Goal: Check status: Check status

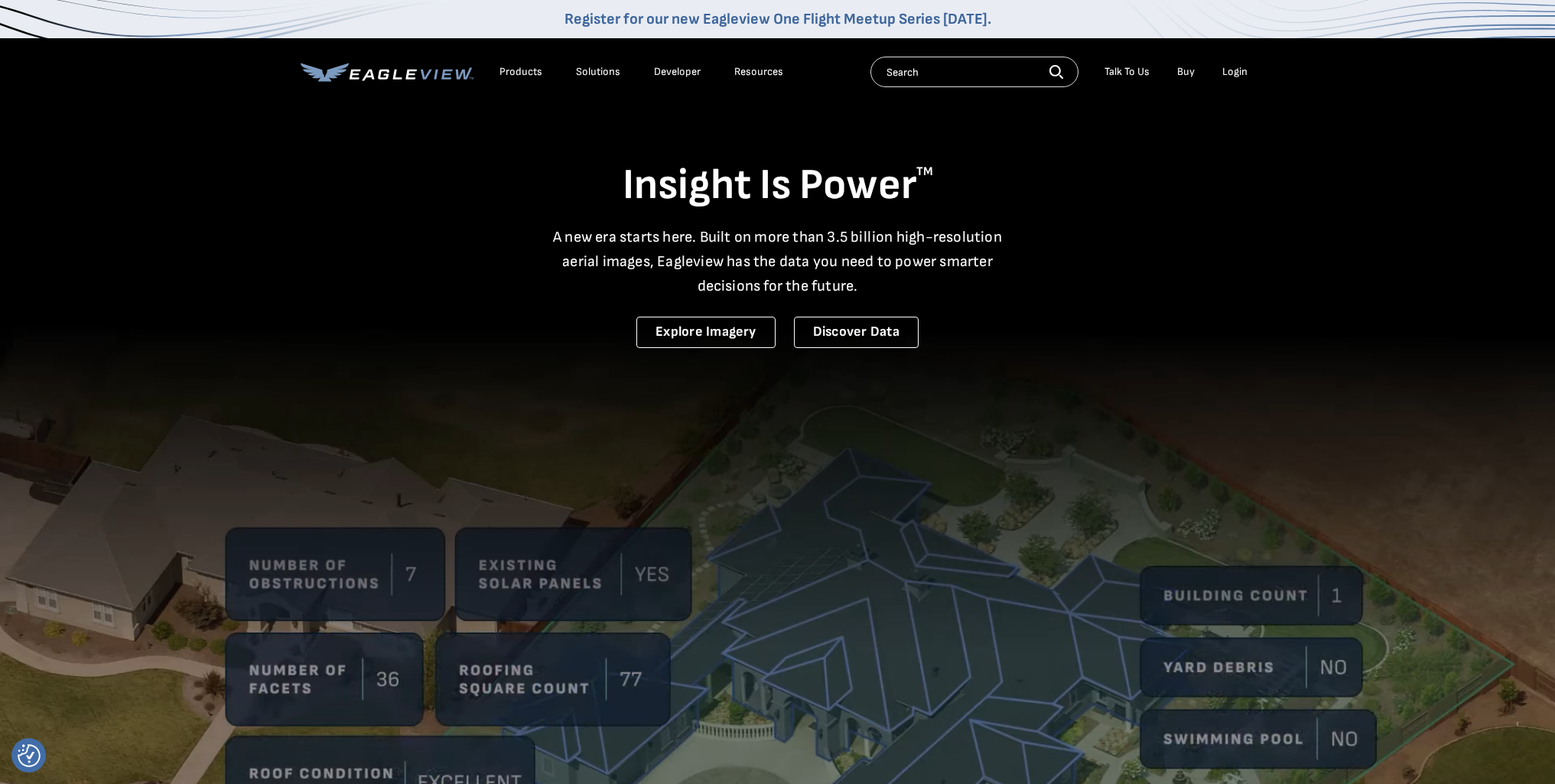
click at [1235, 71] on div "Login" at bounding box center [1235, 72] width 25 height 14
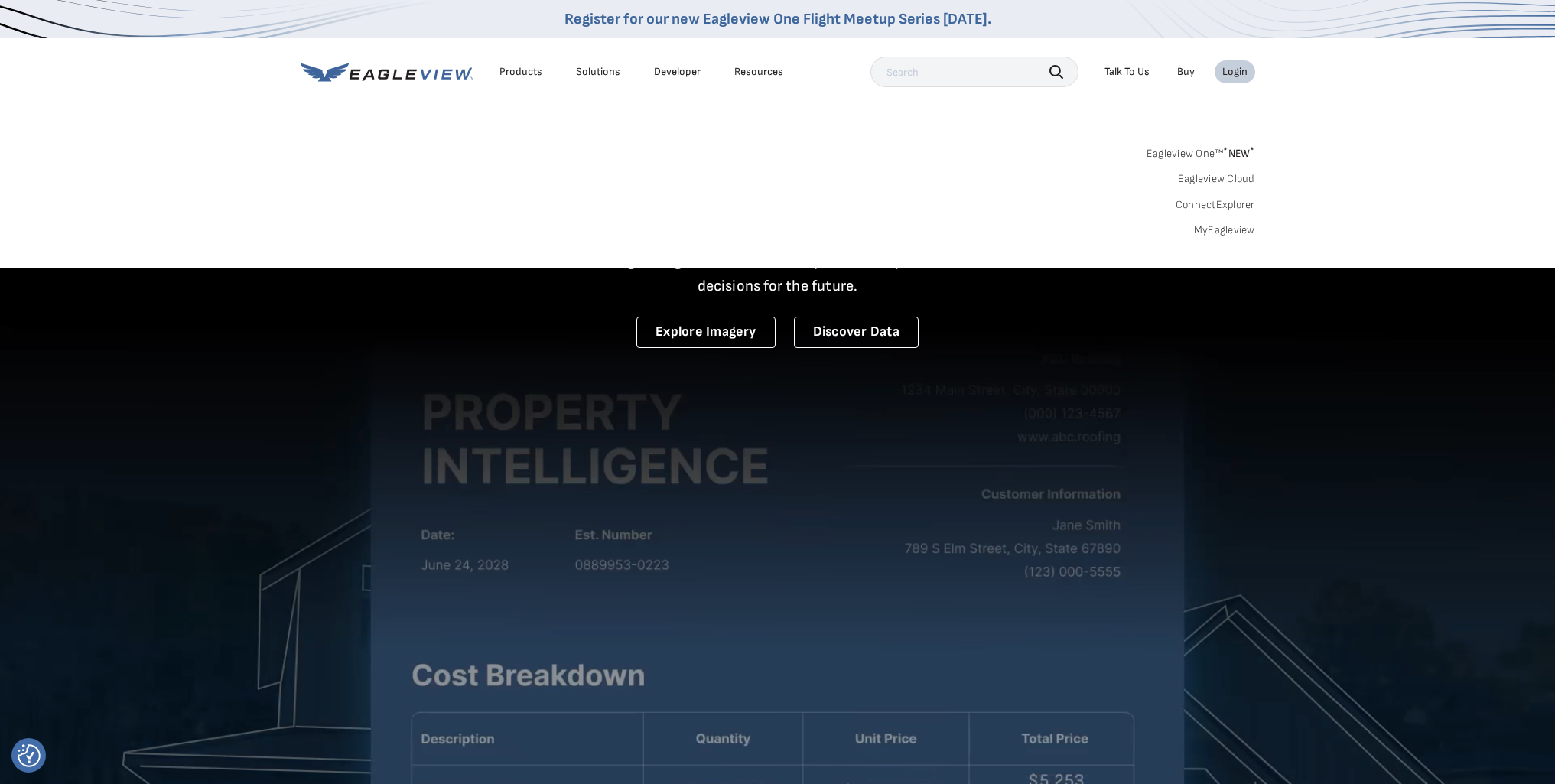
click at [1228, 149] on span "* NEW *" at bounding box center [1239, 153] width 31 height 13
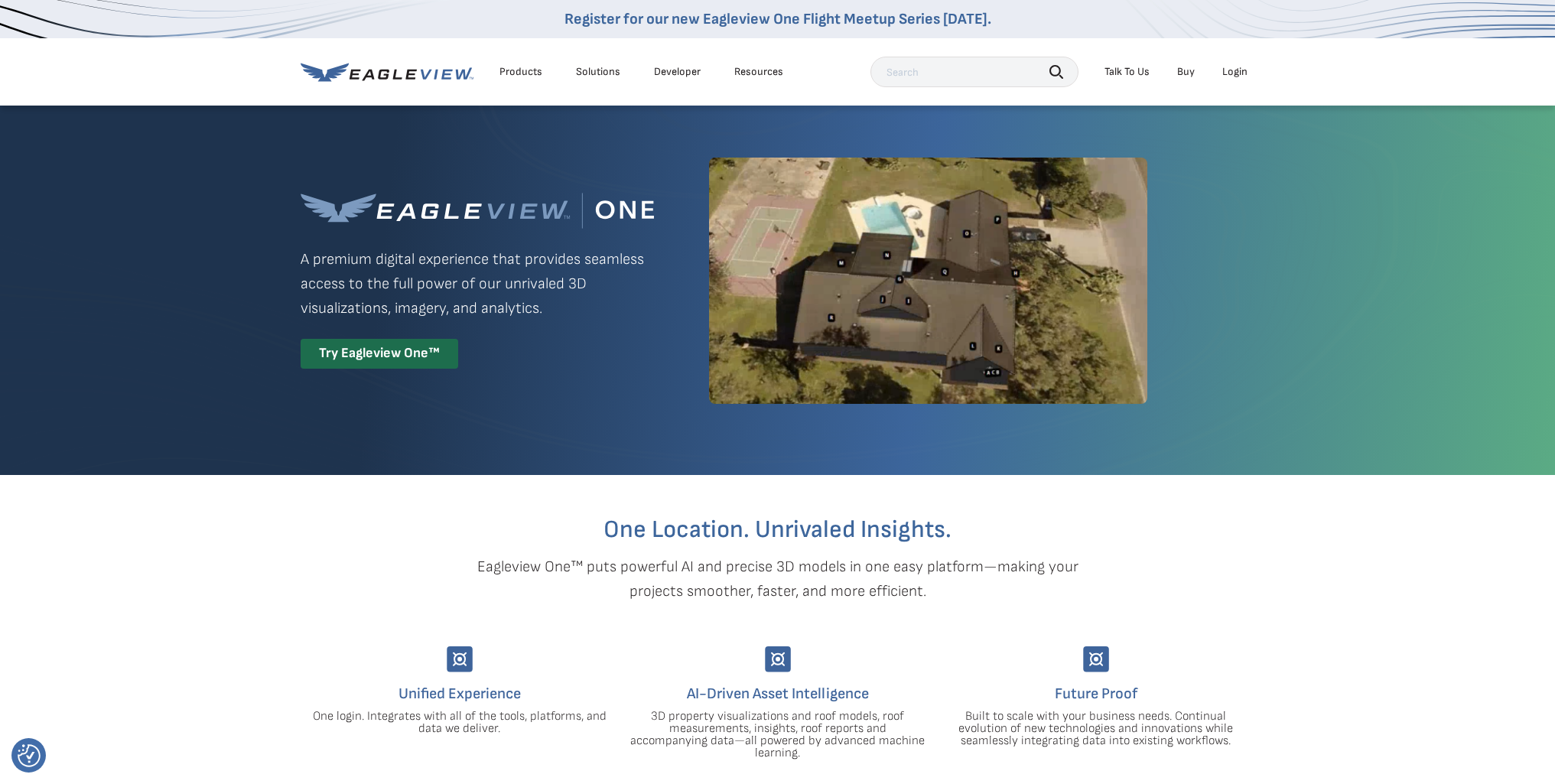
click at [1237, 77] on div "Login" at bounding box center [1235, 72] width 25 height 14
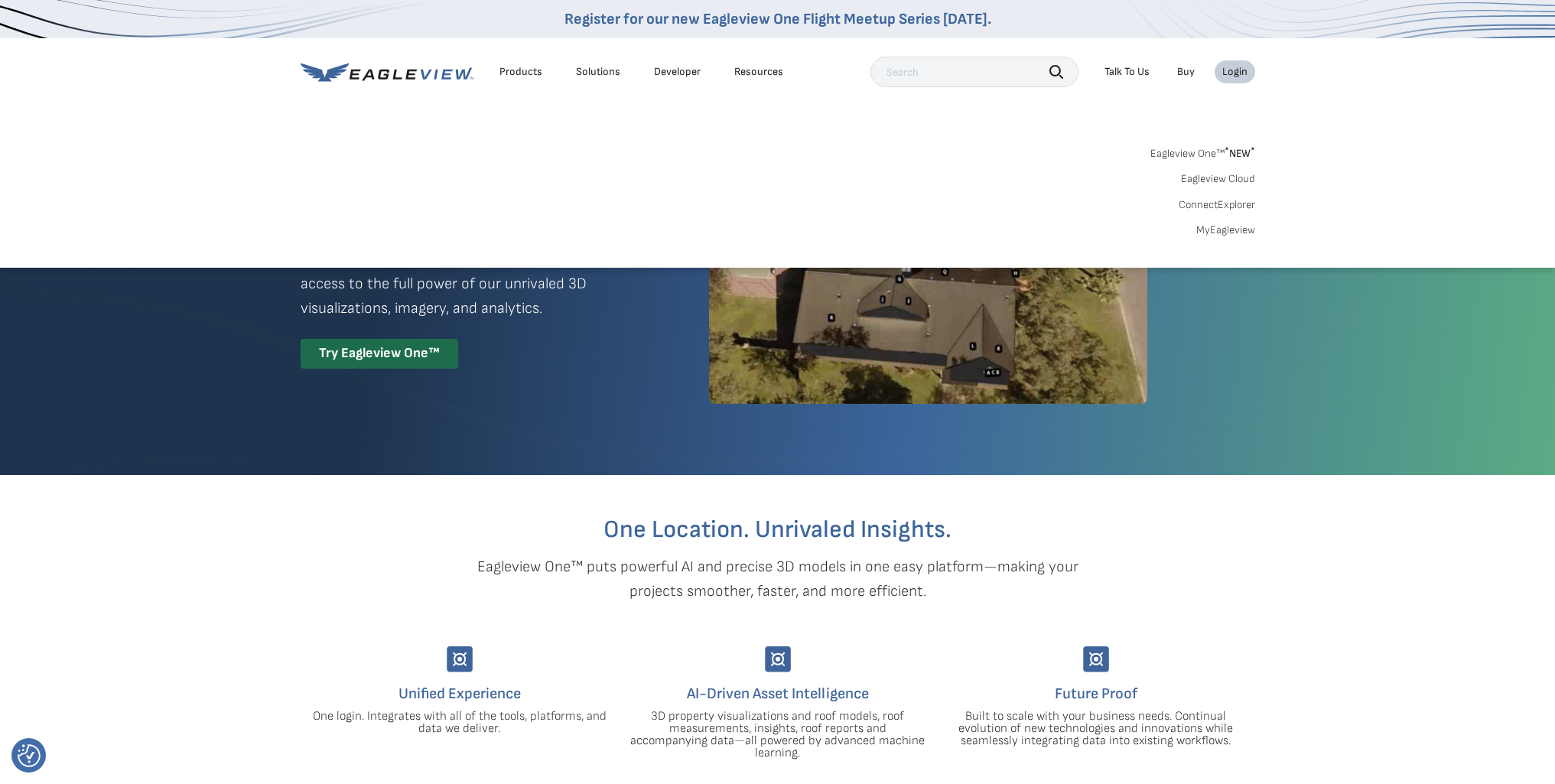
click at [1219, 231] on link "MyEagleview" at bounding box center [1226, 230] width 59 height 14
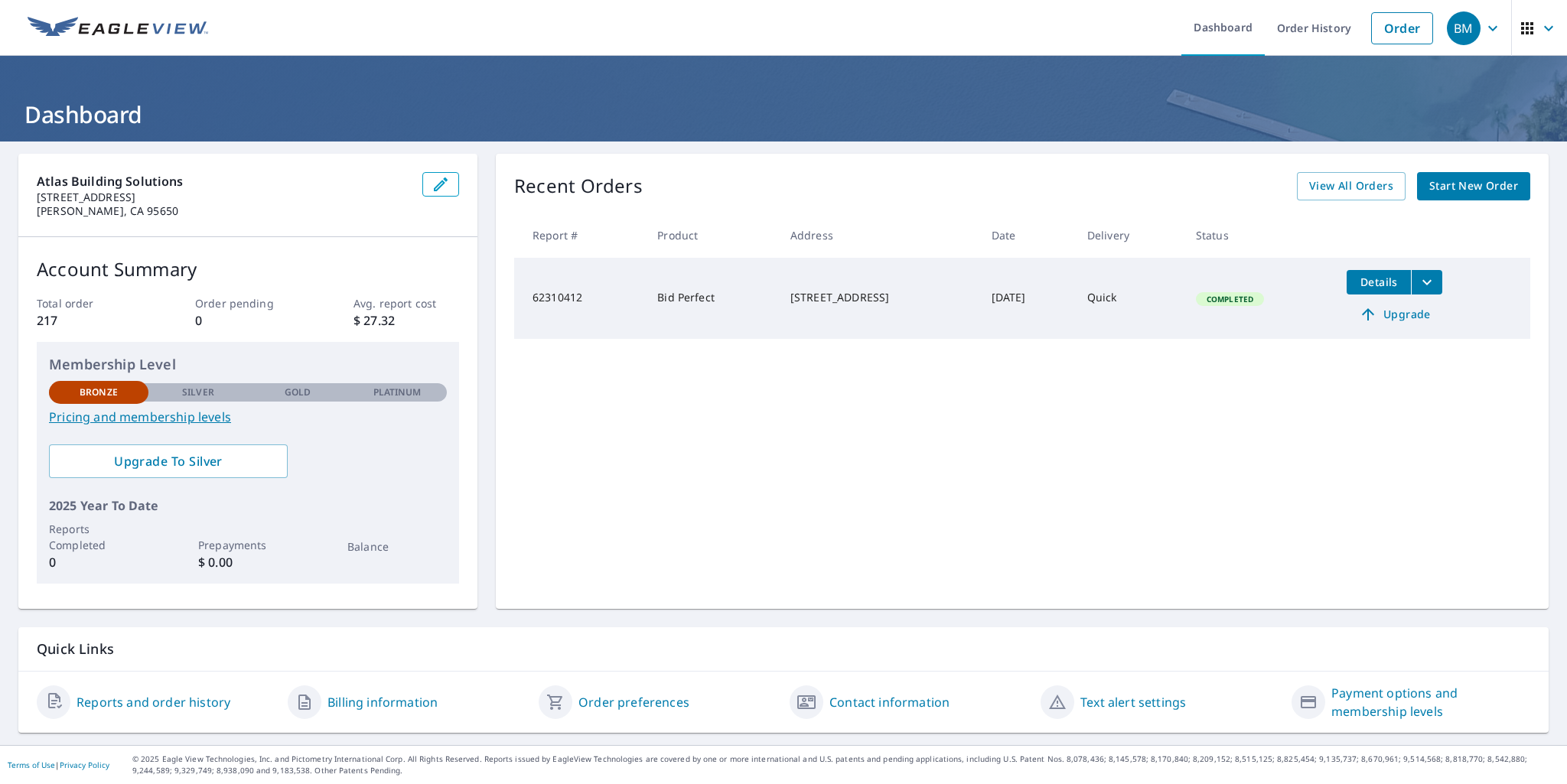
click at [145, 708] on link "Reports and order history" at bounding box center [153, 701] width 154 height 18
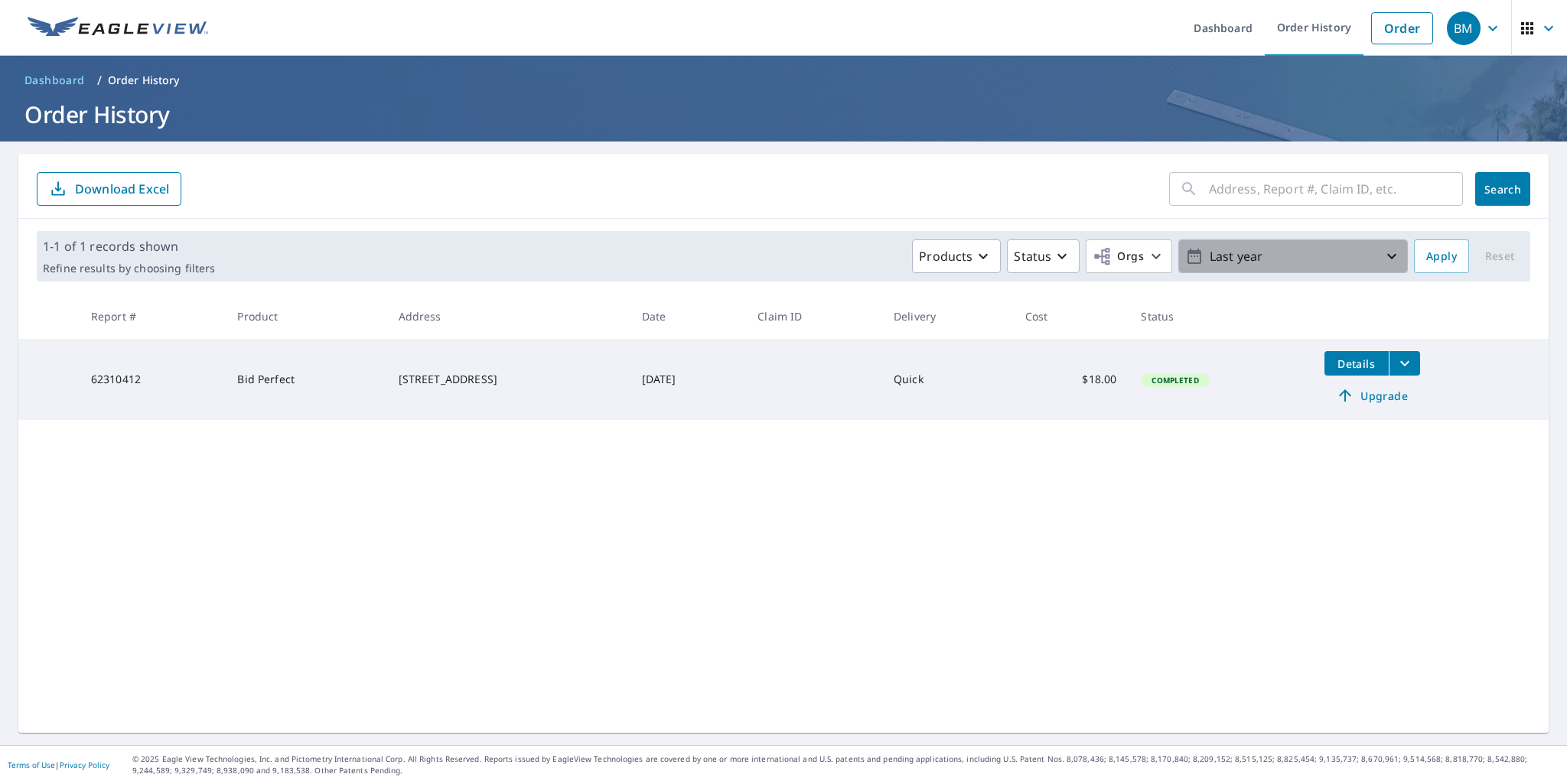
click at [1388, 249] on icon "button" at bounding box center [1391, 256] width 18 height 18
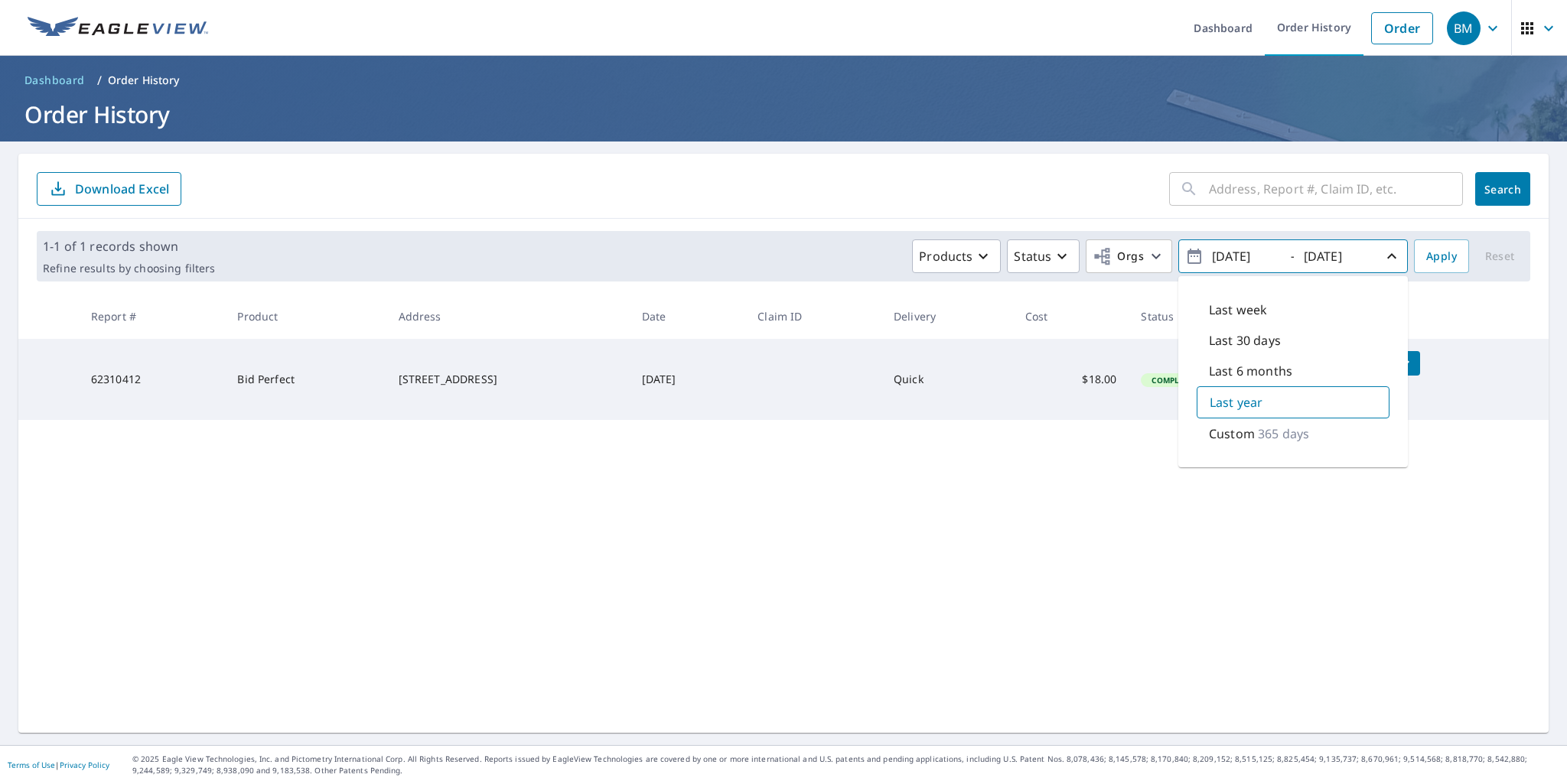
click at [1383, 261] on icon "button" at bounding box center [1391, 256] width 18 height 18
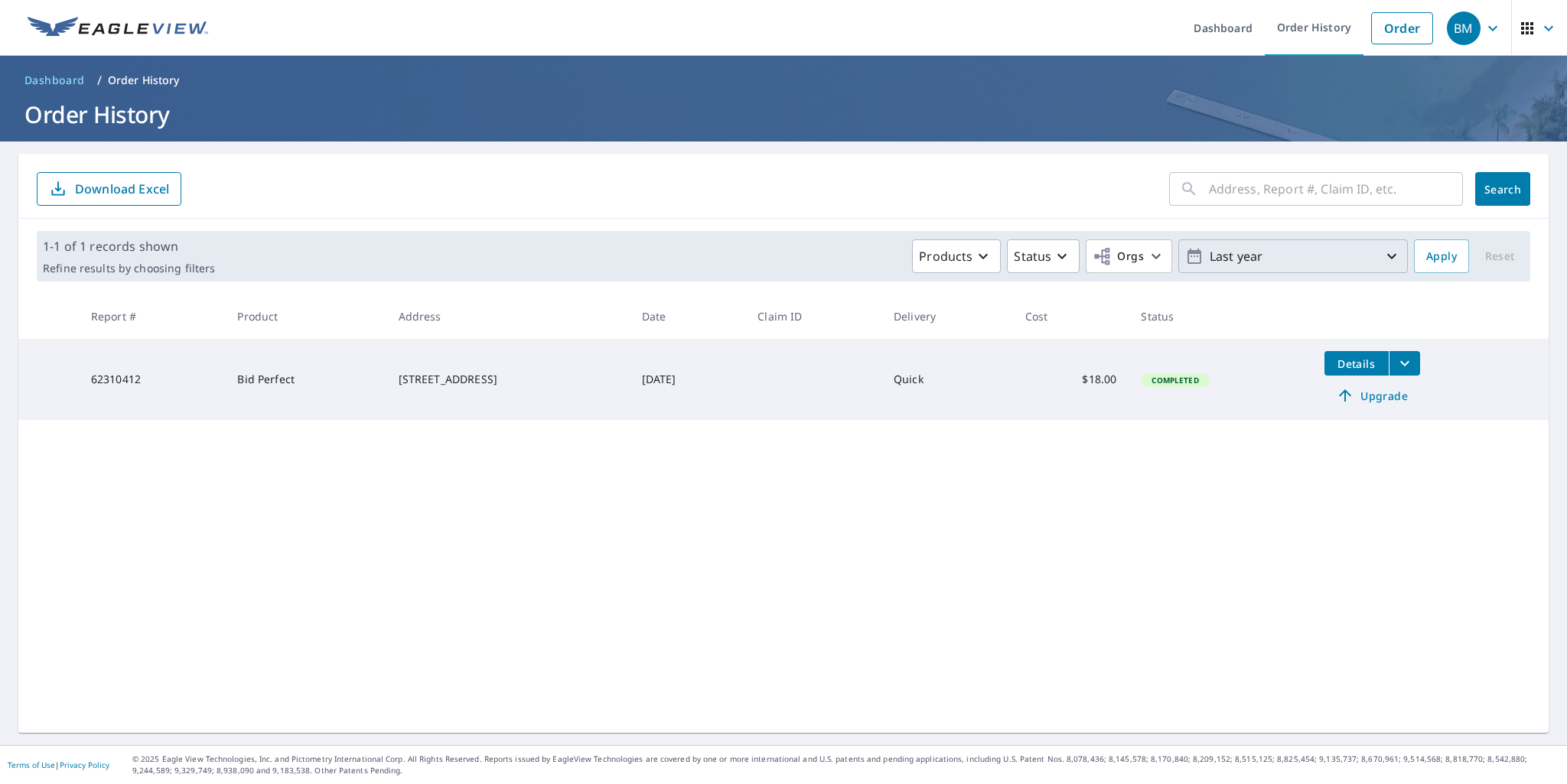
click at [1383, 261] on icon "button" at bounding box center [1391, 256] width 18 height 18
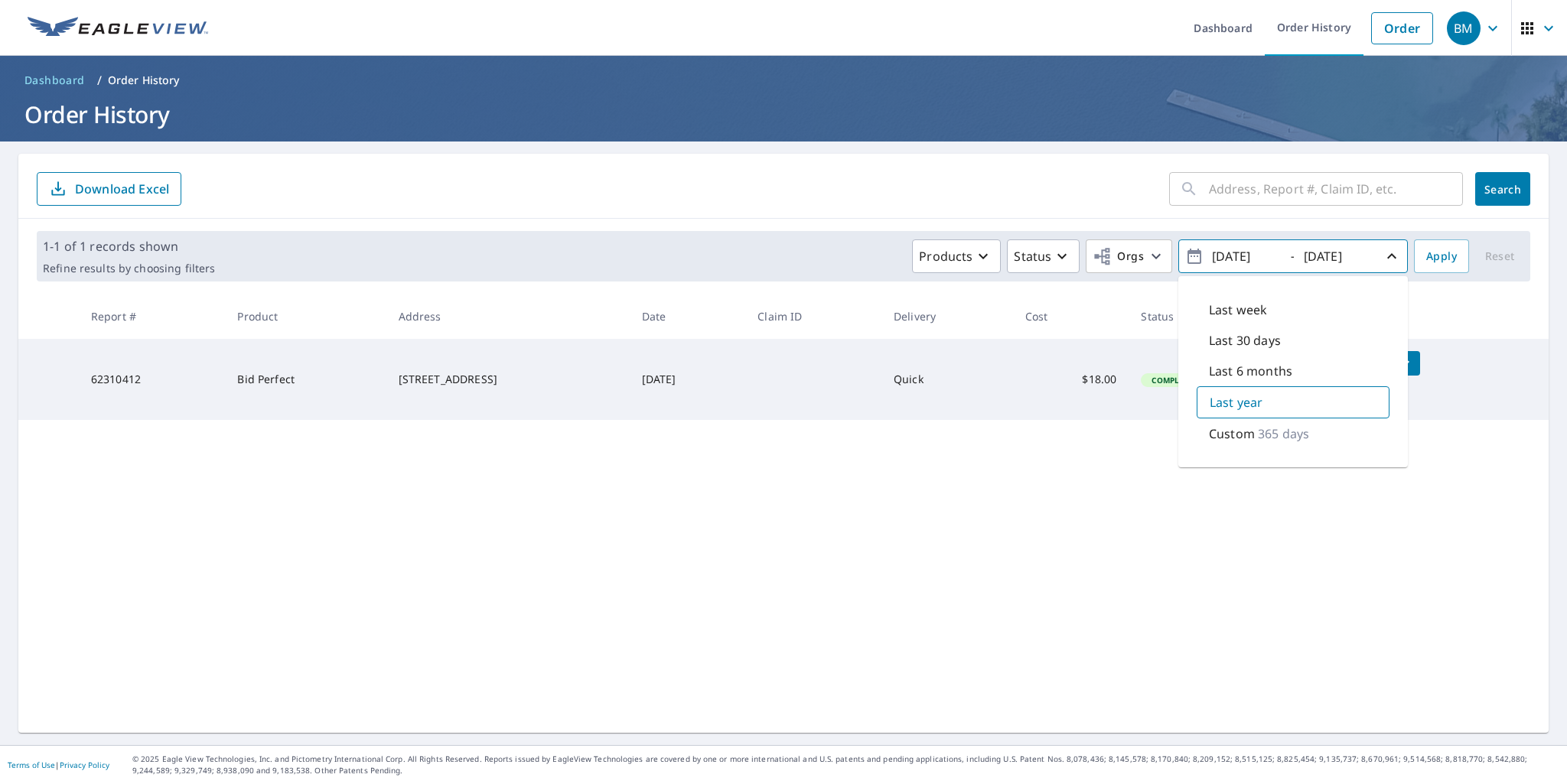
click at [1263, 441] on p "365 days" at bounding box center [1283, 433] width 51 height 18
click at [1433, 247] on span "Apply" at bounding box center [1441, 256] width 30 height 19
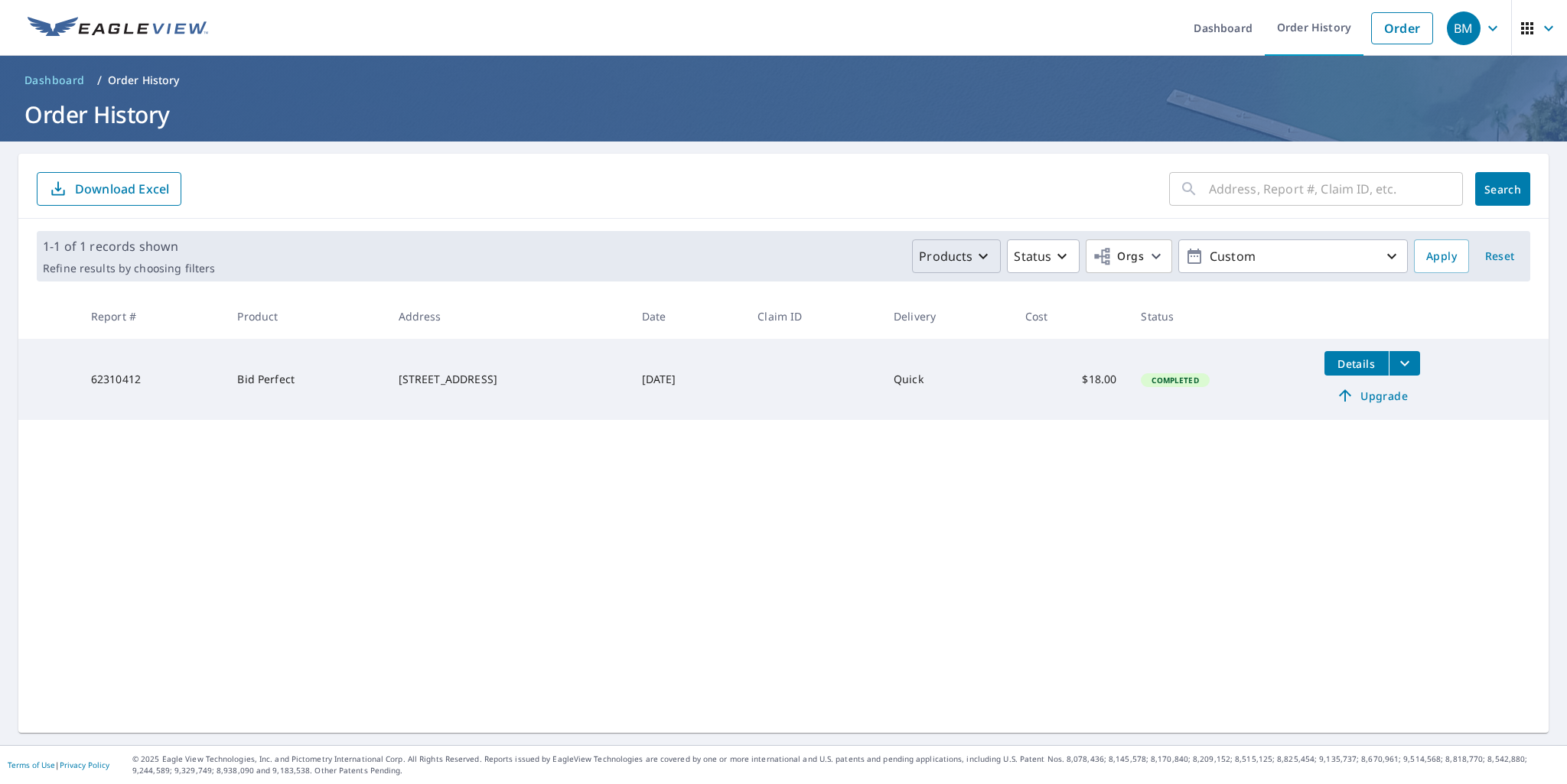
click at [938, 256] on p "Products" at bounding box center [945, 256] width 54 height 18
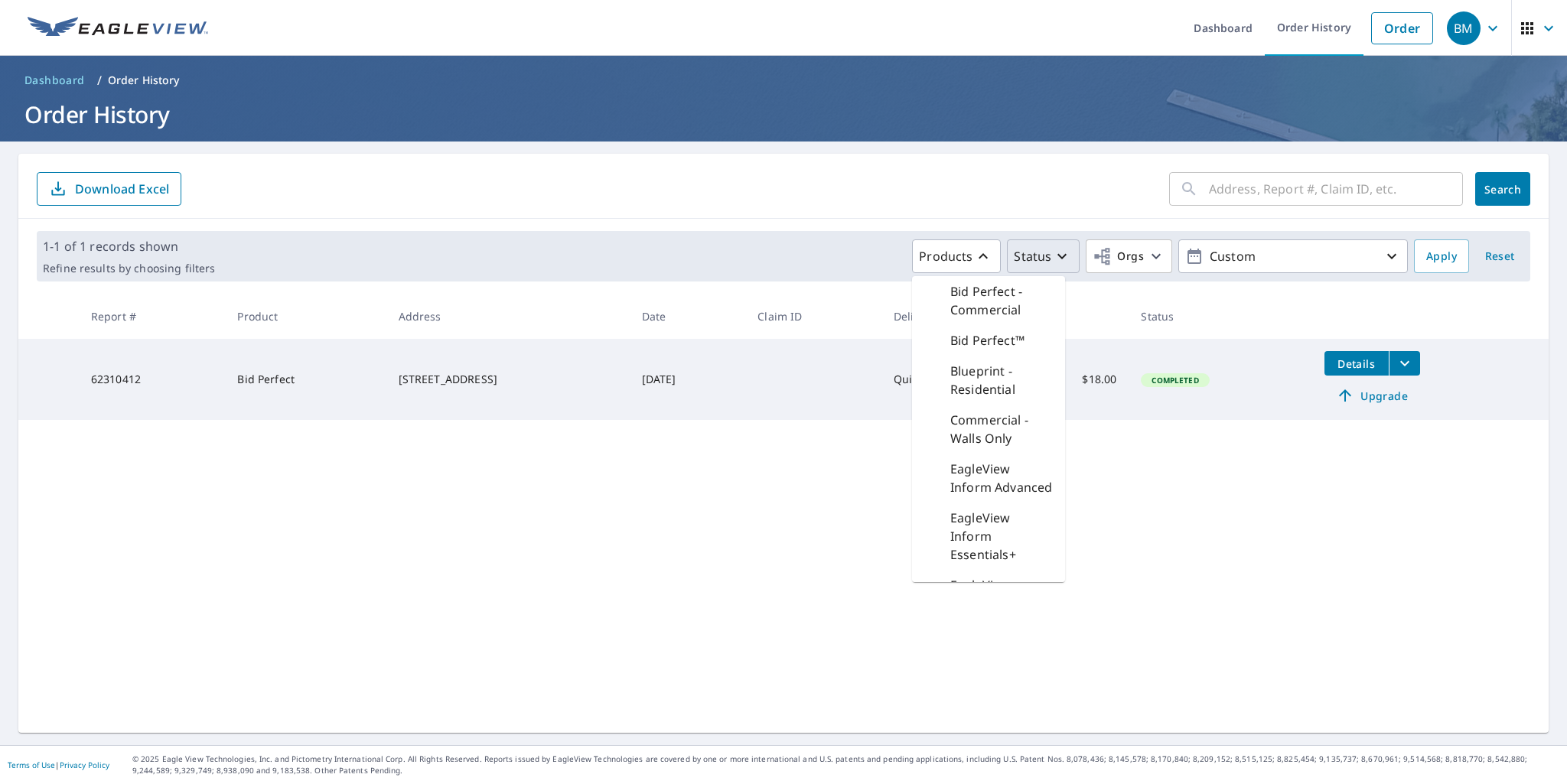
click at [1052, 256] on icon "button" at bounding box center [1061, 256] width 18 height 18
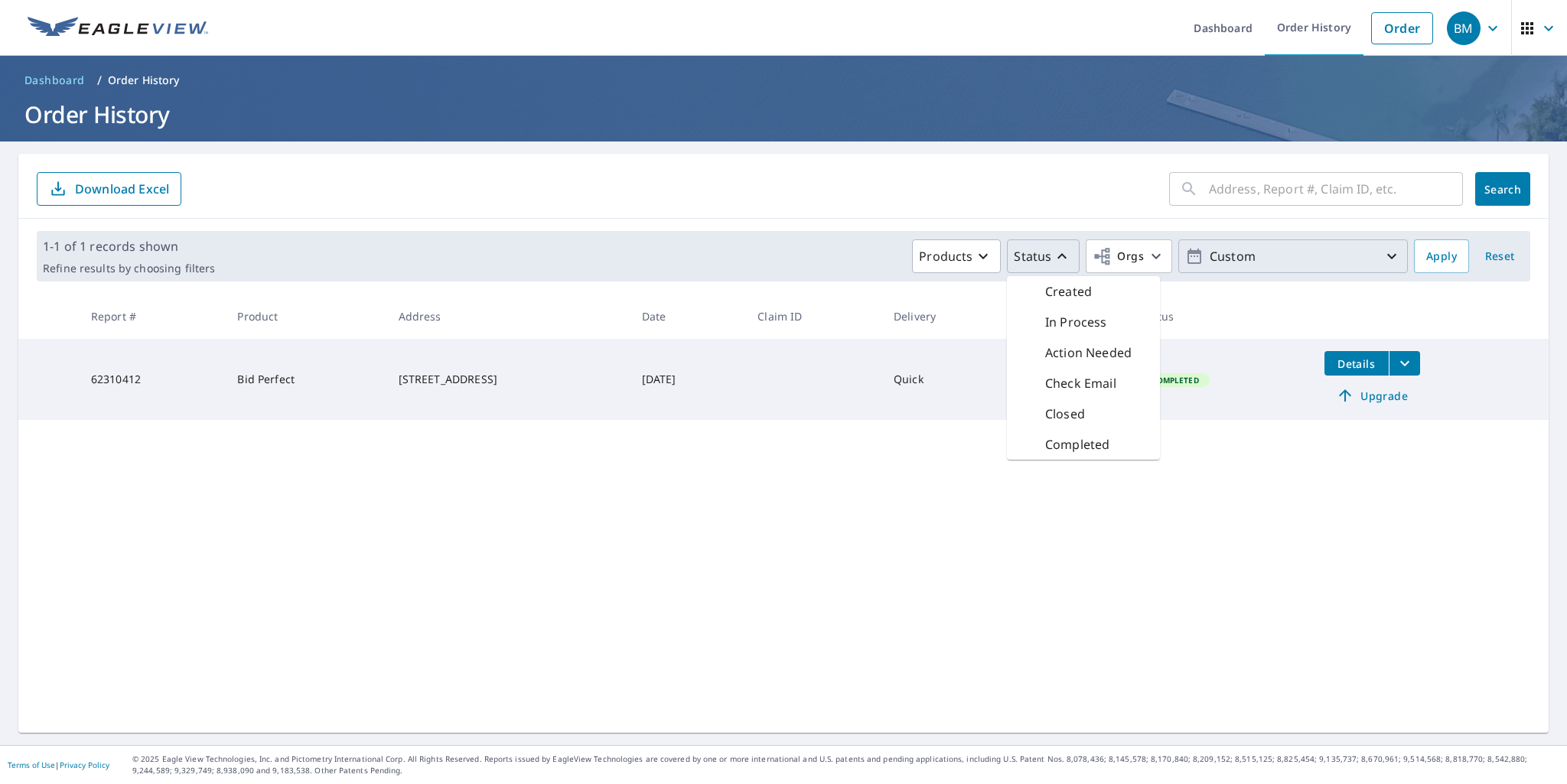
click at [1282, 257] on p "Custom" at bounding box center [1293, 256] width 179 height 27
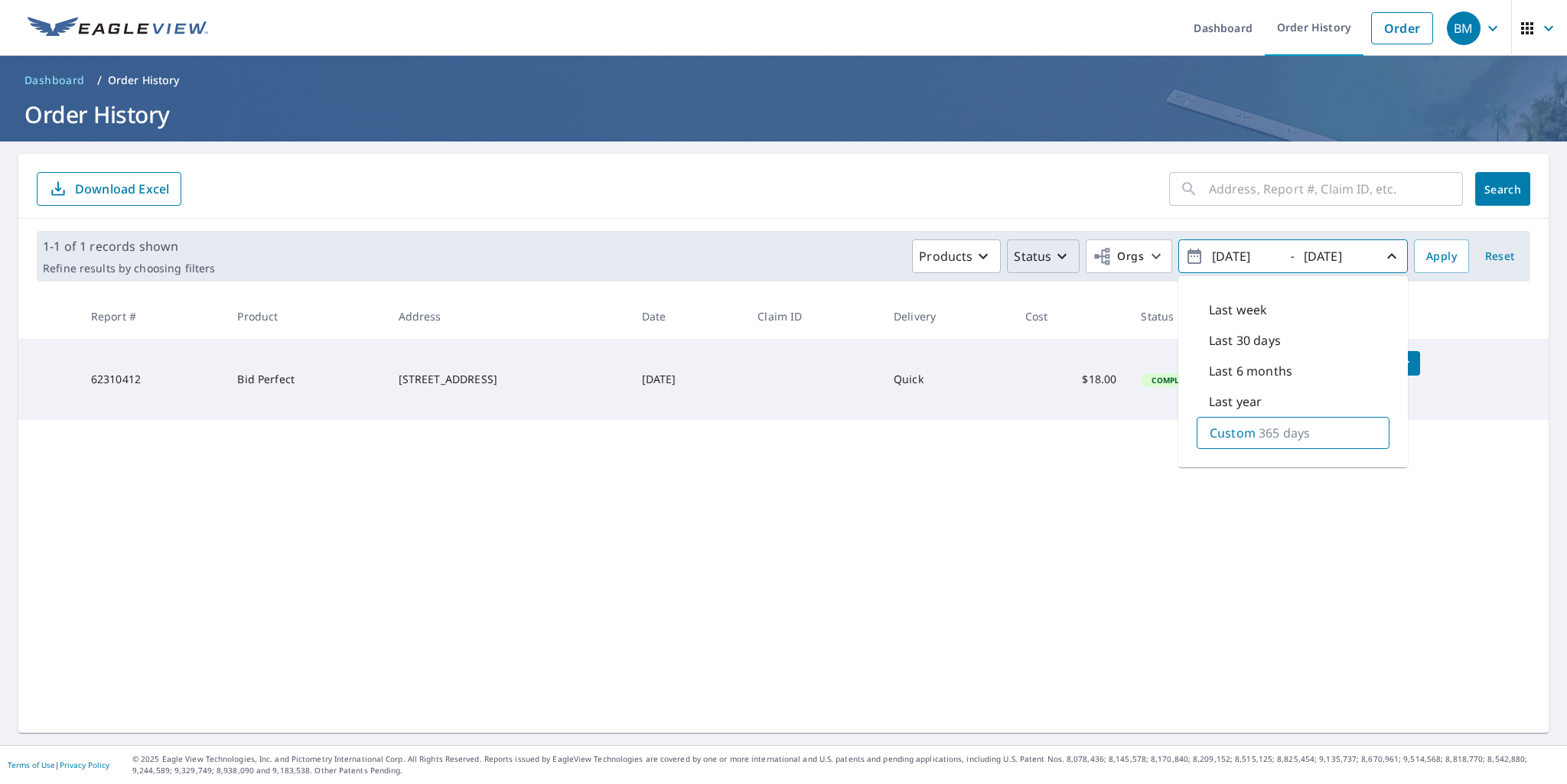
click at [1499, 256] on span "Reset" at bounding box center [1499, 256] width 37 height 19
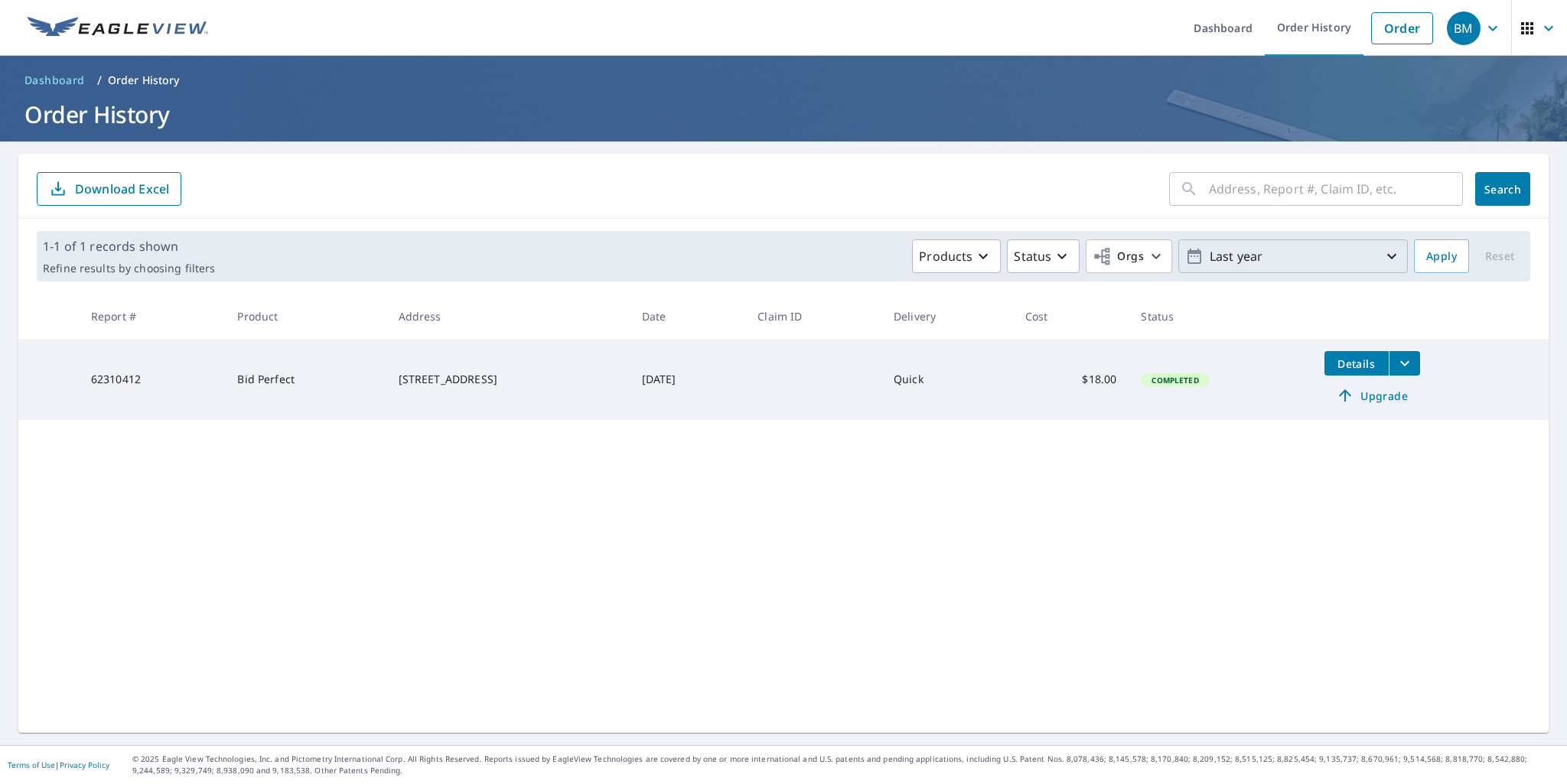
click at [1383, 260] on icon "button" at bounding box center [1391, 256] width 18 height 18
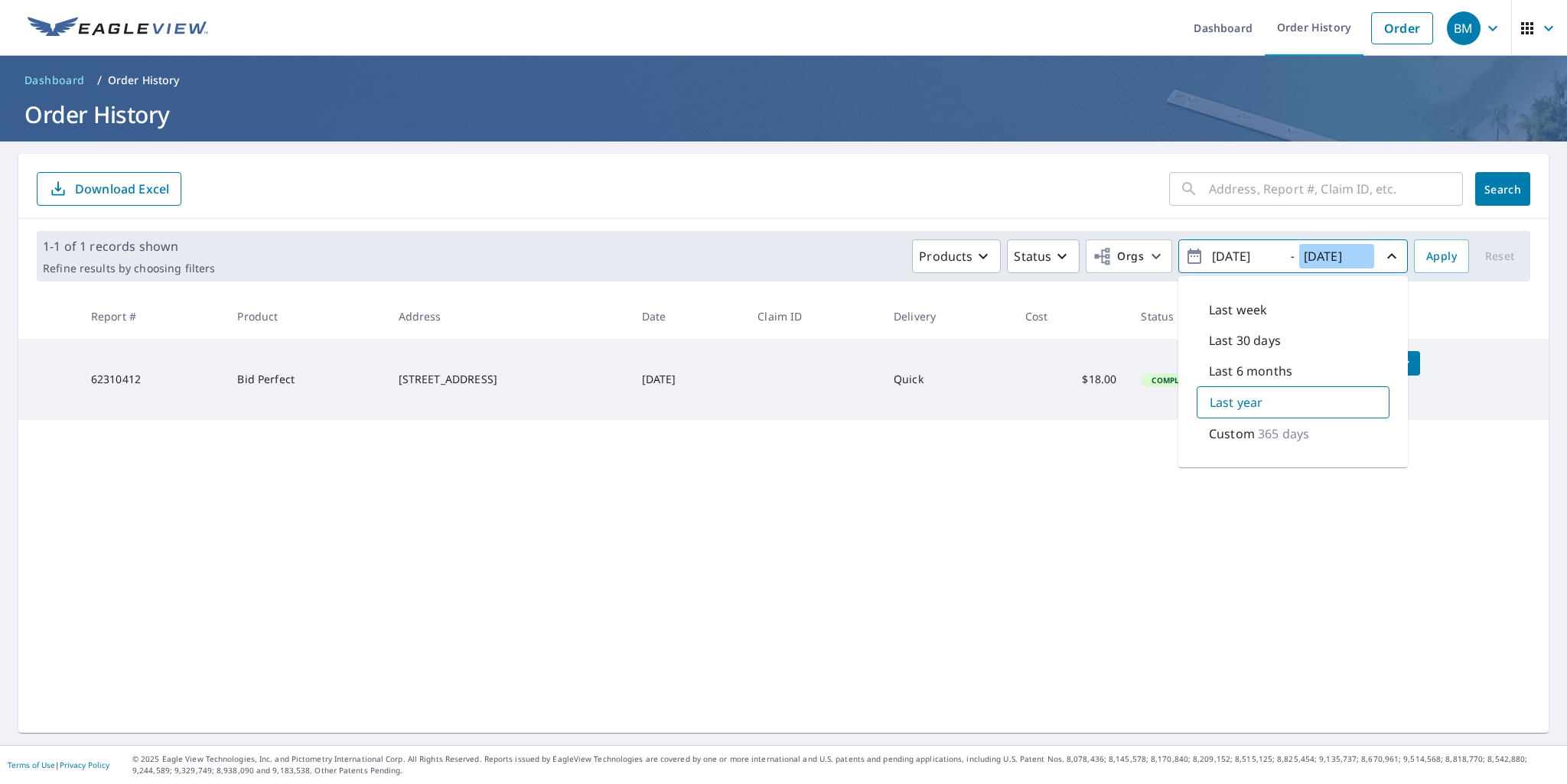
click at [1331, 257] on input "2025/10/09" at bounding box center [1337, 256] width 75 height 24
click at [1230, 255] on input "2024/10/09" at bounding box center [1244, 256] width 75 height 24
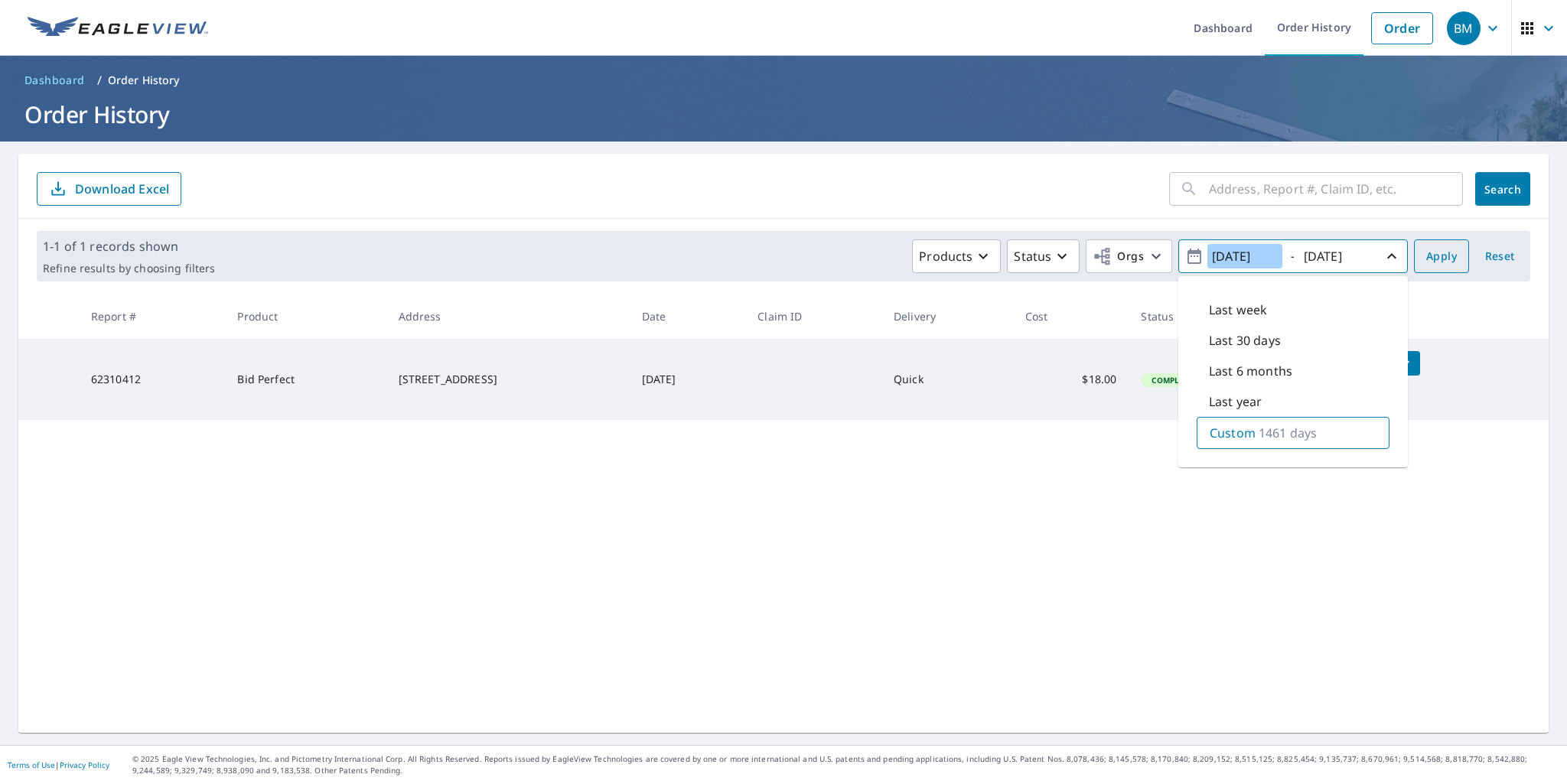
type input "2021/10/09"
click at [1426, 257] on span "Apply" at bounding box center [1441, 256] width 30 height 19
